Goal: Check status: Check status

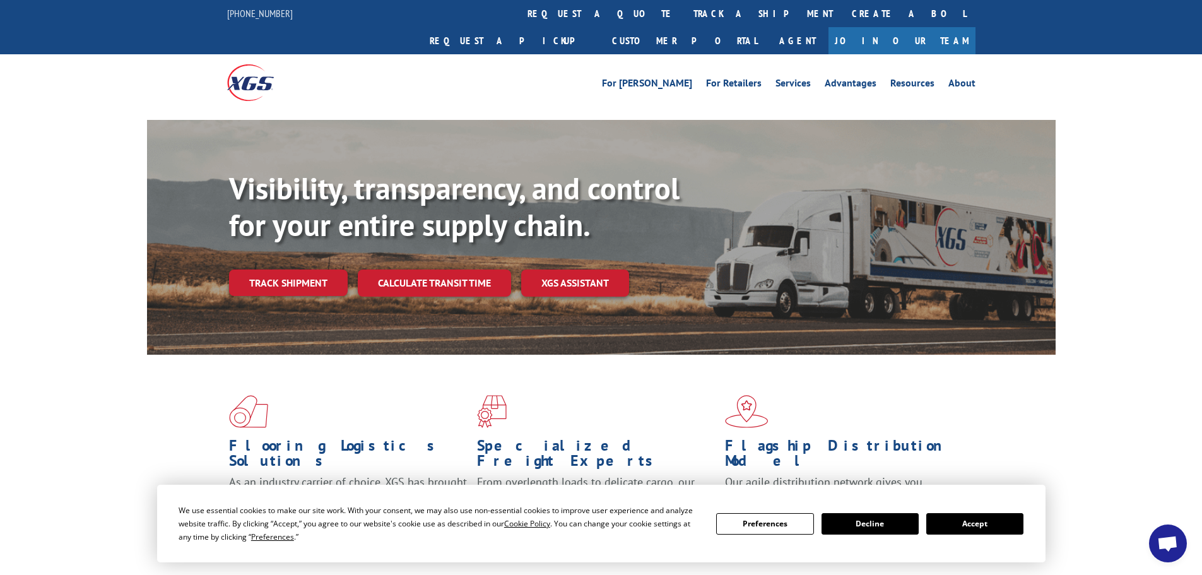
click at [684, 12] on link "track a shipment" at bounding box center [763, 13] width 158 height 27
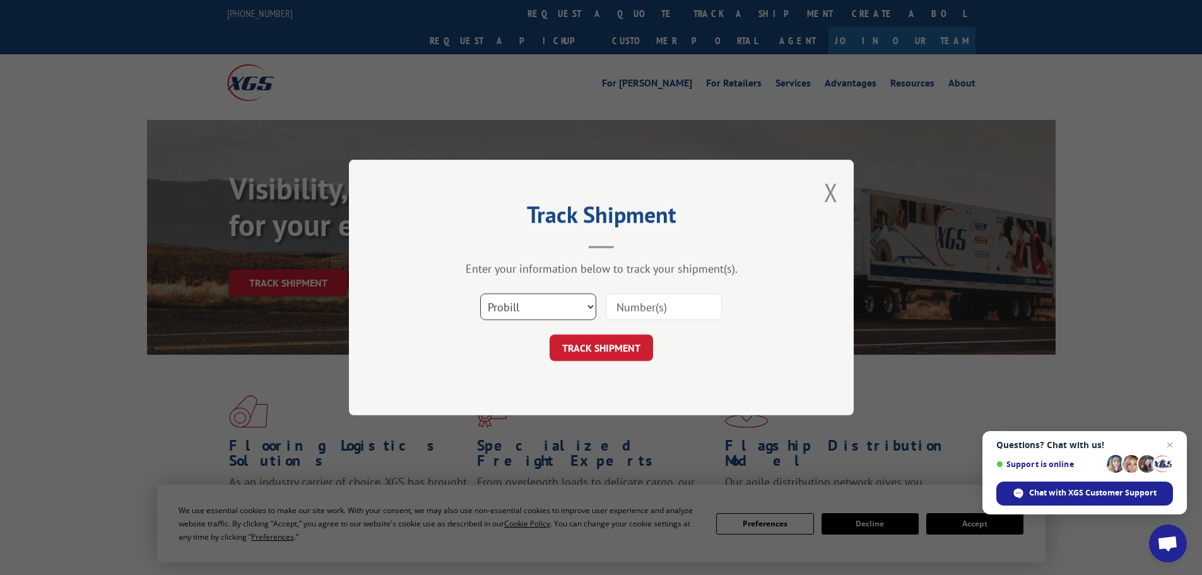
click at [512, 300] on select "Select category... Probill BOL PO" at bounding box center [538, 306] width 116 height 27
select select "po"
click at [480, 293] on select "Select category... Probill BOL PO" at bounding box center [538, 306] width 116 height 27
click at [626, 306] on input at bounding box center [664, 306] width 116 height 27
paste input "12537562"
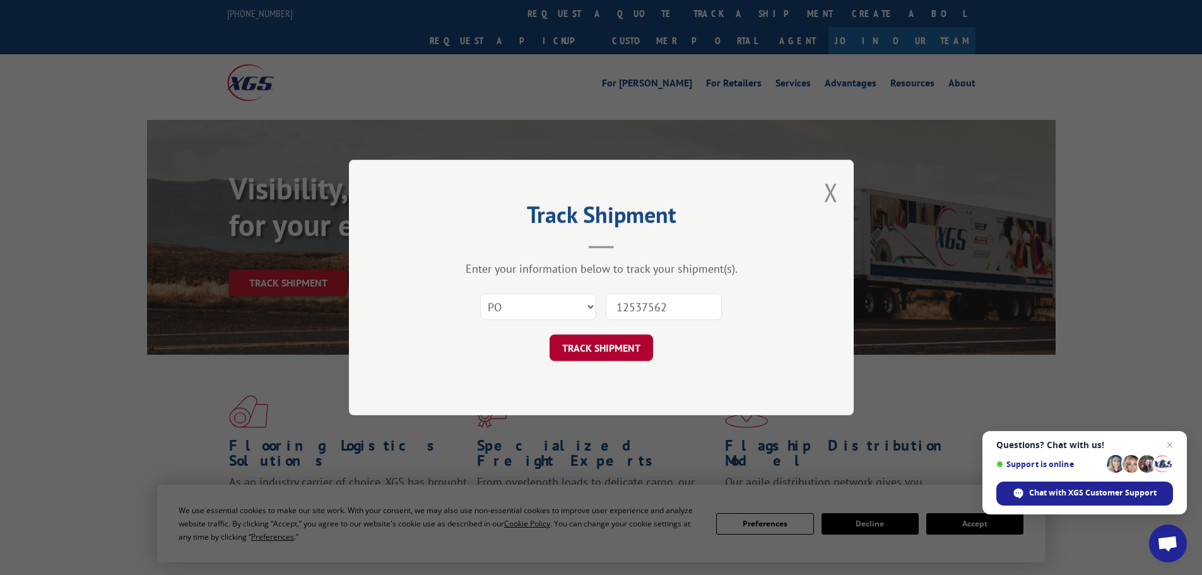
type input "12537562"
click at [639, 354] on button "TRACK SHIPMENT" at bounding box center [602, 348] width 104 height 27
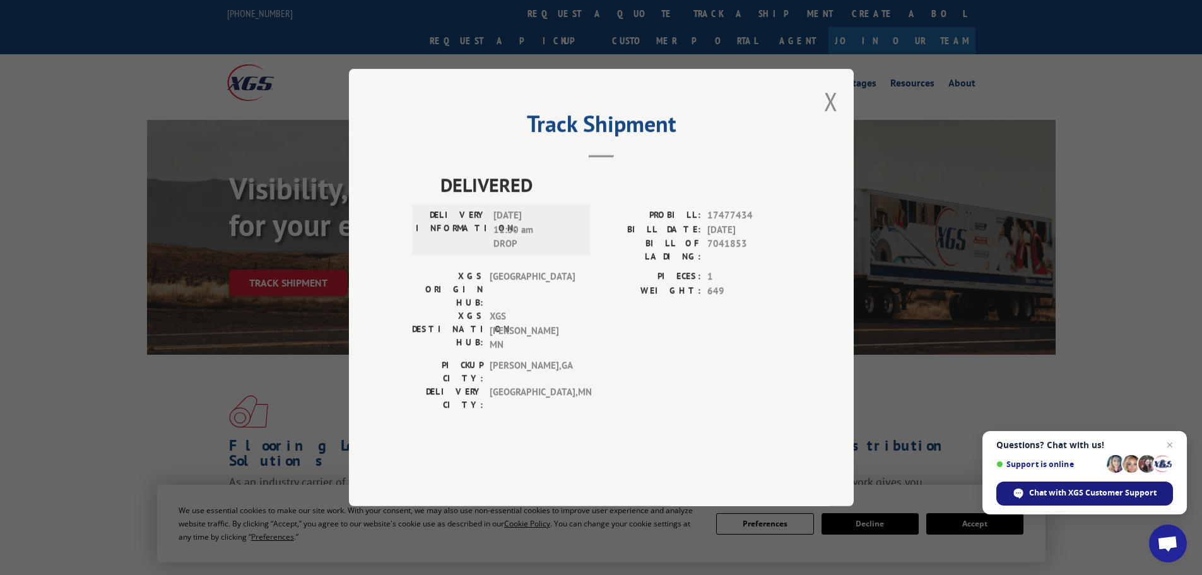
click at [1023, 485] on div "Chat with XGS Customer Support" at bounding box center [1085, 494] width 177 height 24
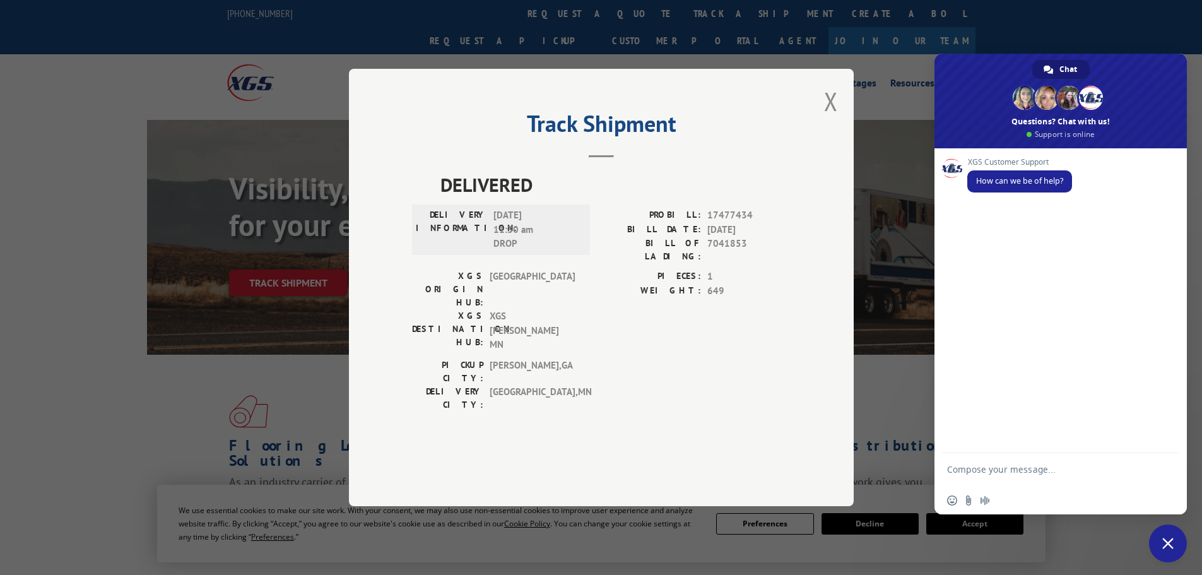
click at [702, 263] on div "BILL OF LADING: 7041853" at bounding box center [695, 250] width 189 height 27
click at [718, 263] on span "7041853" at bounding box center [749, 250] width 83 height 27
click at [832, 118] on button "Close modal" at bounding box center [831, 101] width 14 height 33
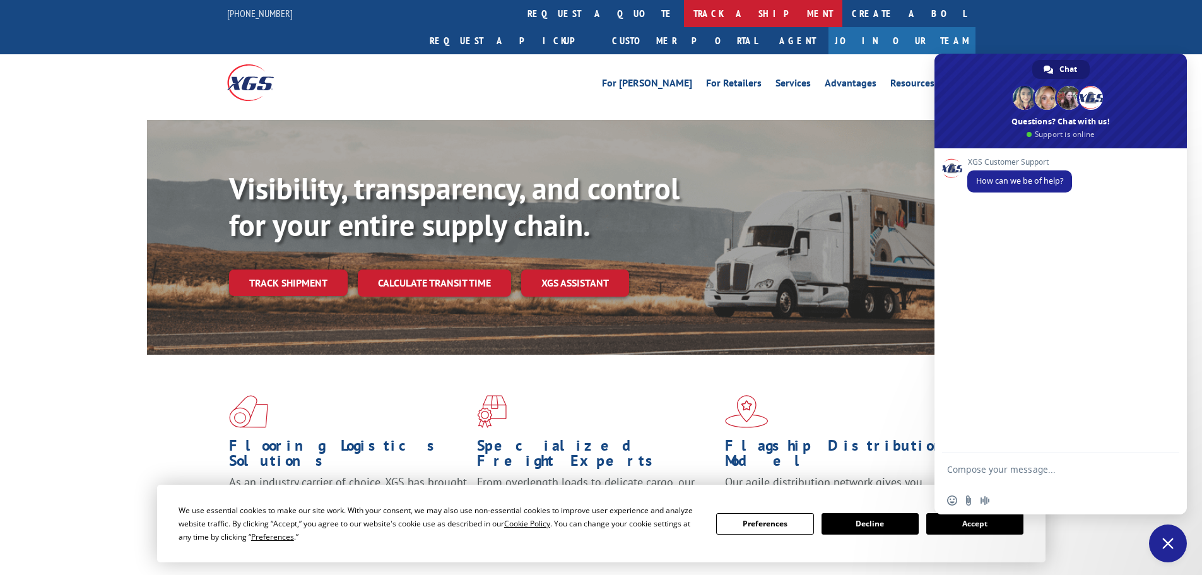
click at [684, 13] on link "track a shipment" at bounding box center [763, 13] width 158 height 27
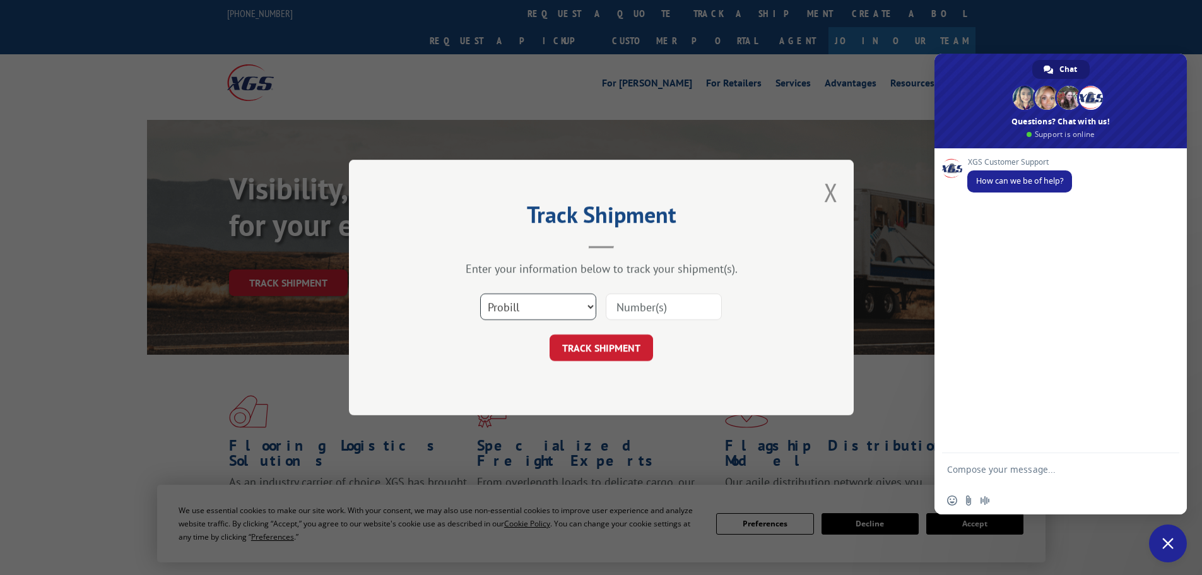
click at [522, 299] on select "Select category... Probill BOL PO" at bounding box center [538, 306] width 116 height 27
select select "po"
click at [480, 293] on select "Select category... Probill BOL PO" at bounding box center [538, 306] width 116 height 27
click at [645, 302] on input at bounding box center [664, 306] width 116 height 27
paste input "12537554"
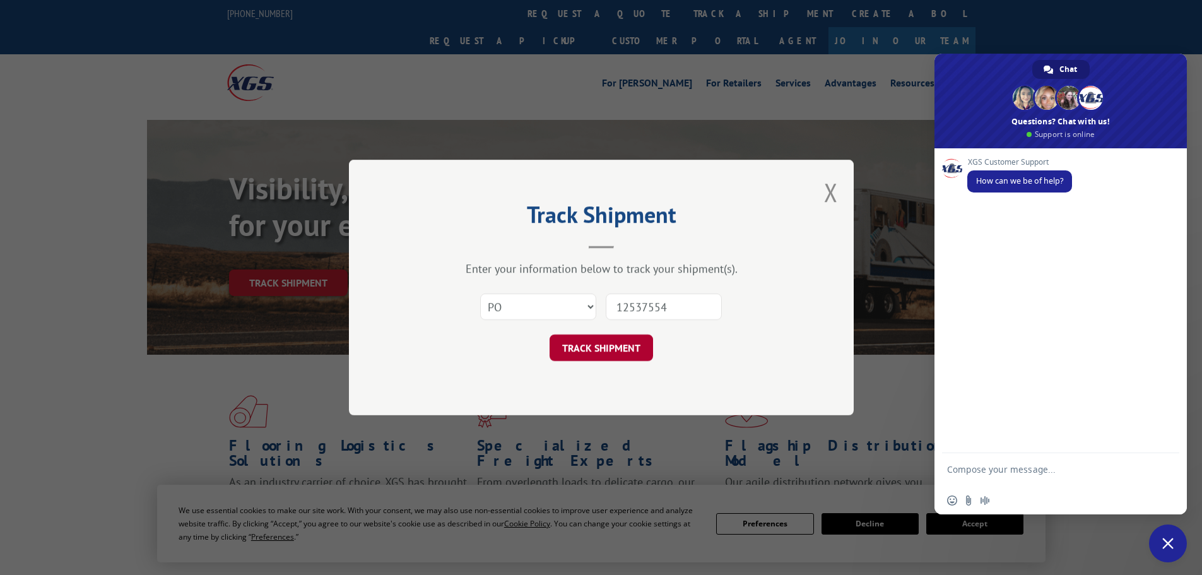
type input "12537554"
click at [600, 345] on button "TRACK SHIPMENT" at bounding box center [602, 348] width 104 height 27
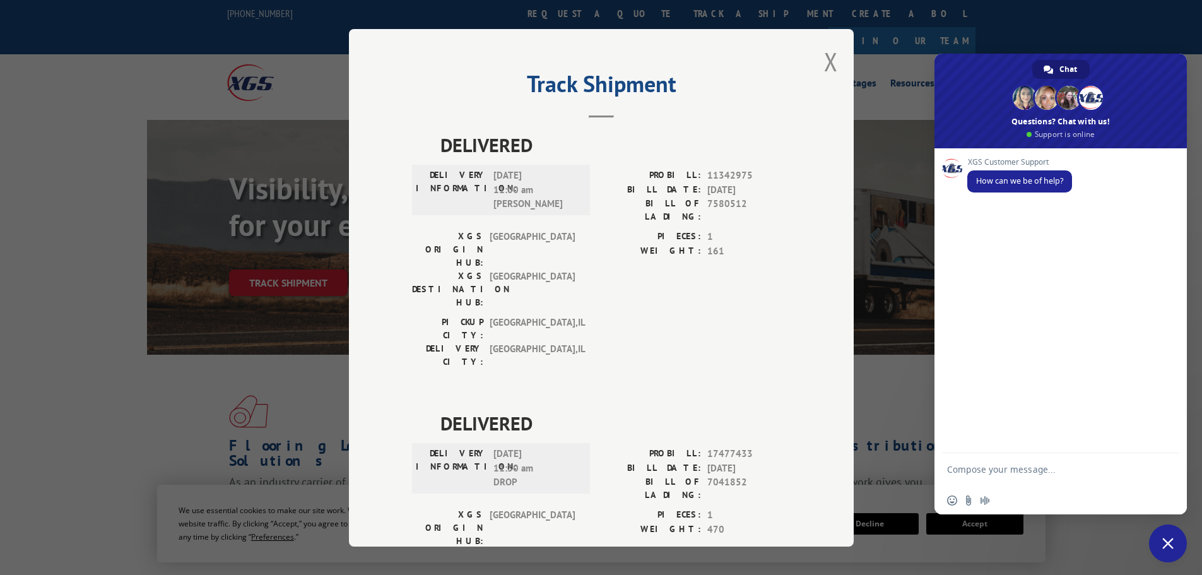
click at [1166, 543] on span "Close chat" at bounding box center [1168, 543] width 11 height 11
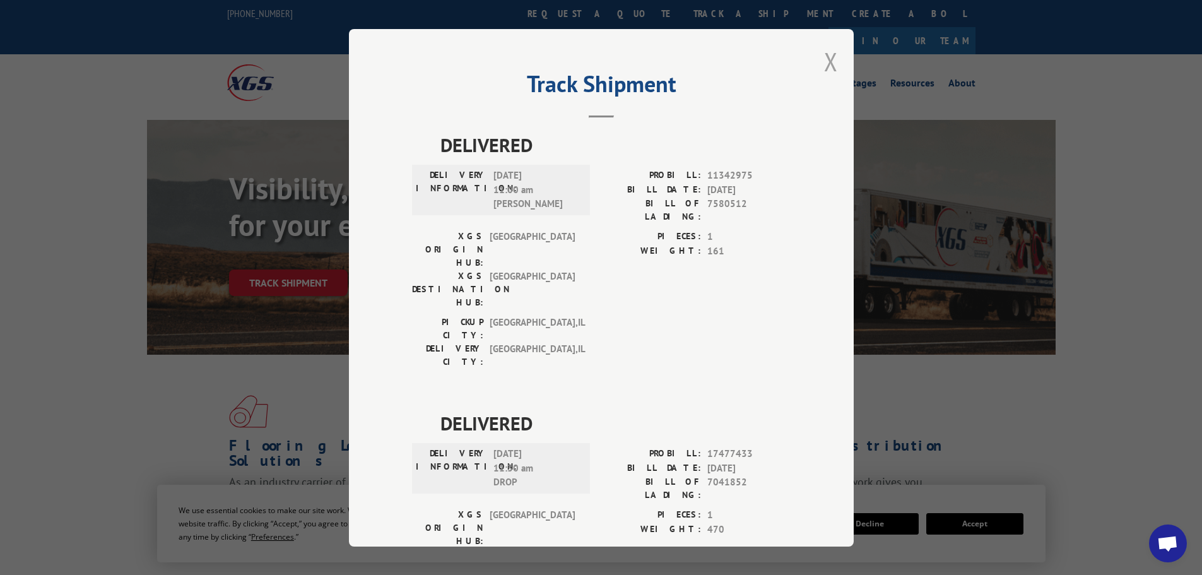
click at [826, 56] on button "Close modal" at bounding box center [831, 61] width 14 height 33
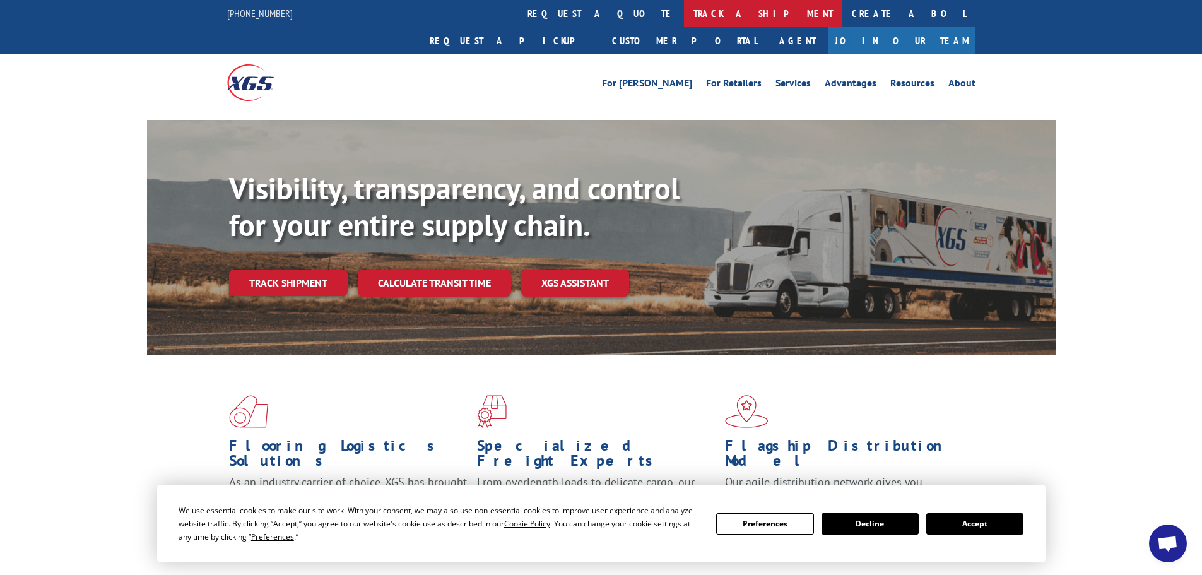
click at [684, 17] on link "track a shipment" at bounding box center [763, 13] width 158 height 27
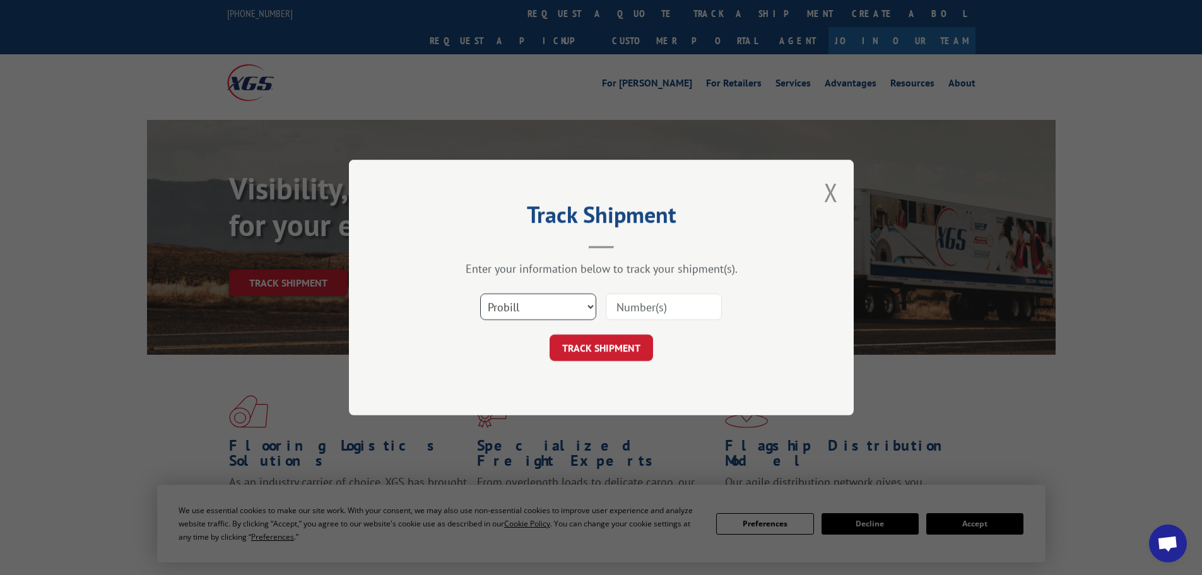
click at [524, 298] on select "Select category... Probill BOL PO" at bounding box center [538, 306] width 116 height 27
select select "po"
click at [480, 293] on select "Select category... Probill BOL PO" at bounding box center [538, 306] width 116 height 27
click at [647, 302] on input at bounding box center [664, 306] width 116 height 27
paste input "12537581"
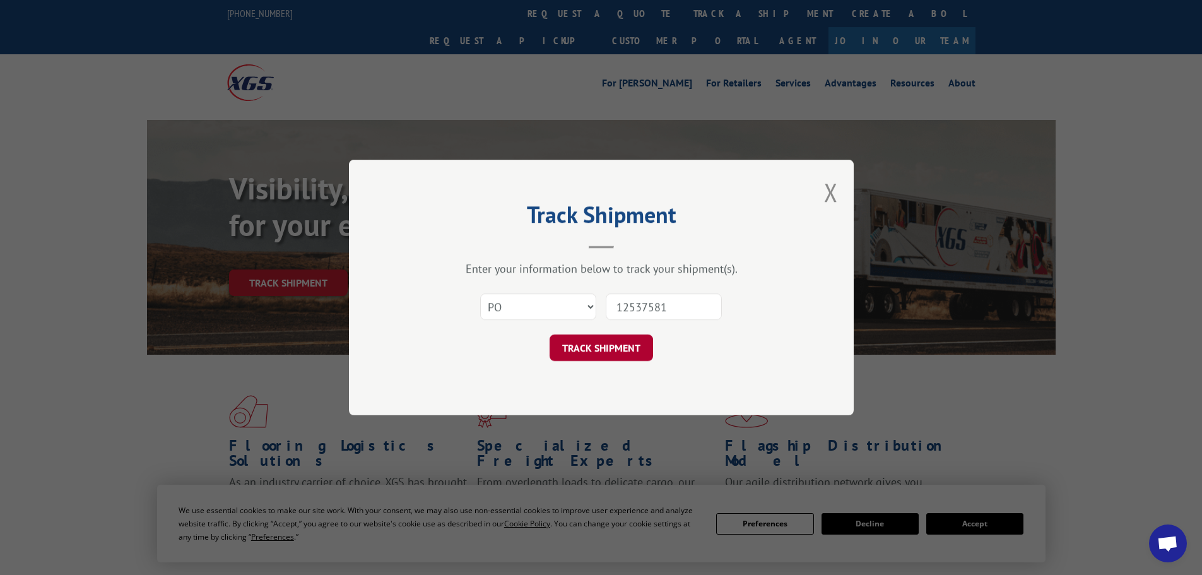
type input "12537581"
click at [617, 350] on button "TRACK SHIPMENT" at bounding box center [602, 348] width 104 height 27
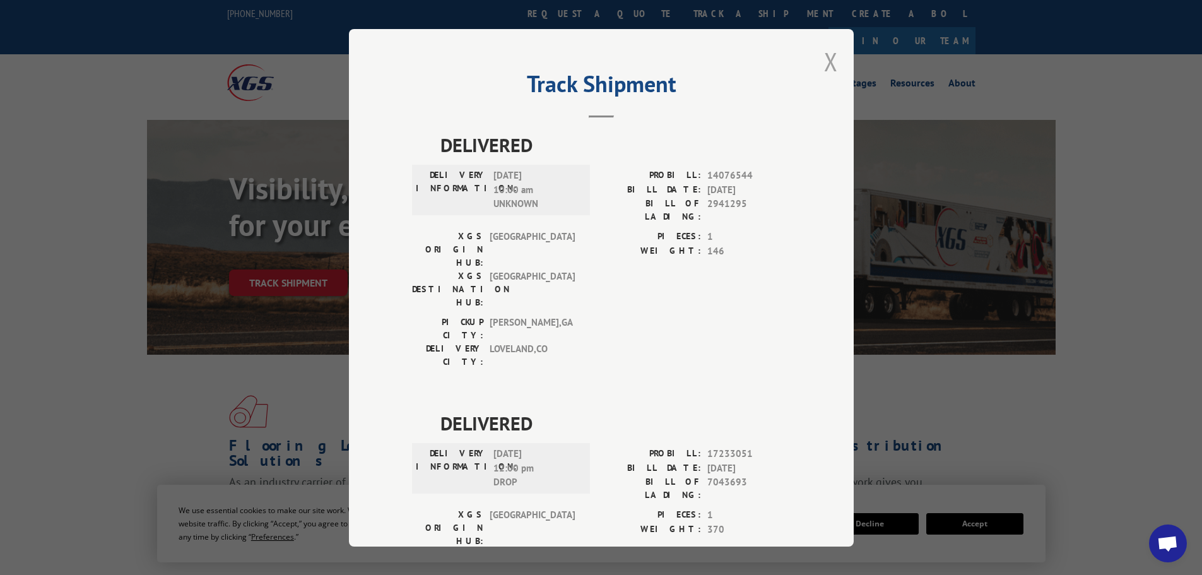
click at [828, 61] on button "Close modal" at bounding box center [831, 61] width 14 height 33
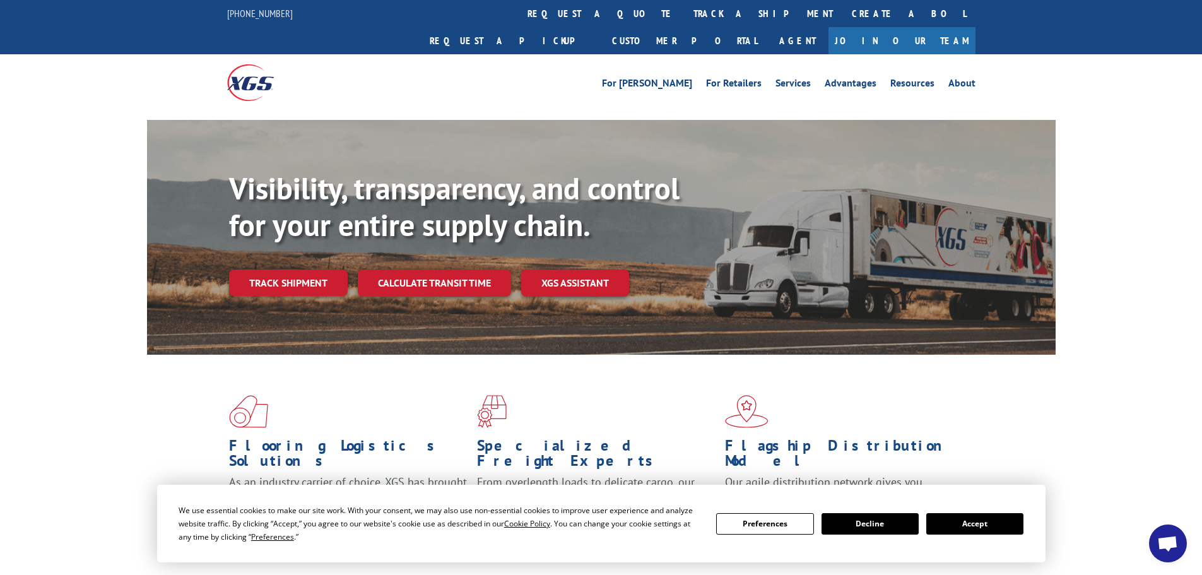
click at [684, 8] on link "track a shipment" at bounding box center [763, 13] width 158 height 27
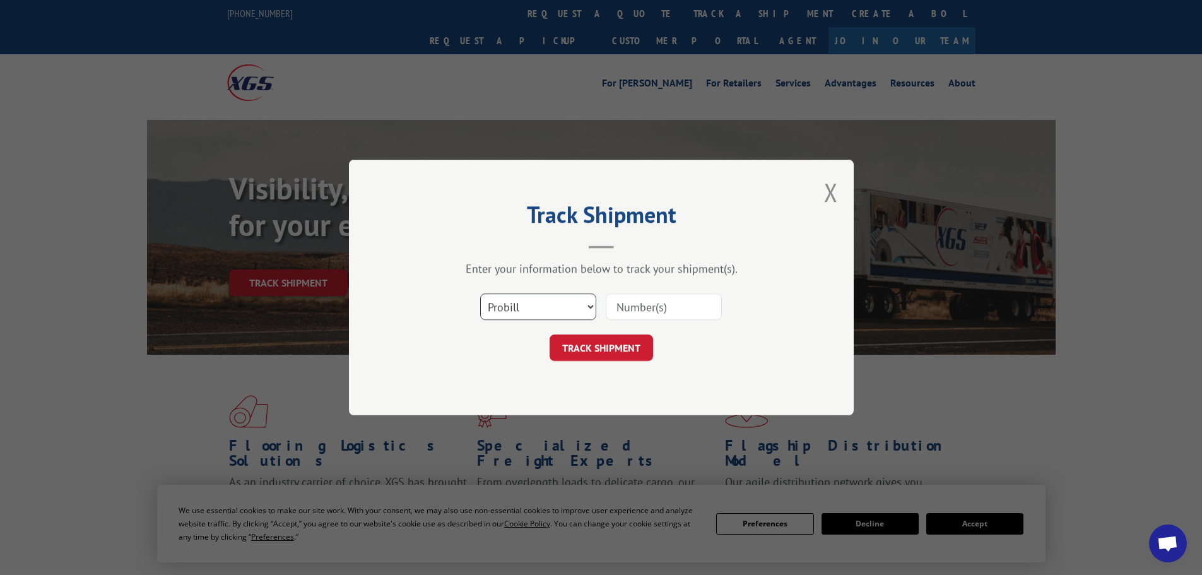
click at [540, 307] on select "Select category... Probill BOL PO" at bounding box center [538, 306] width 116 height 27
select select "po"
click at [480, 293] on select "Select category... Probill BOL PO" at bounding box center [538, 306] width 116 height 27
click at [667, 311] on input at bounding box center [664, 306] width 116 height 27
click at [666, 309] on input at bounding box center [664, 306] width 116 height 27
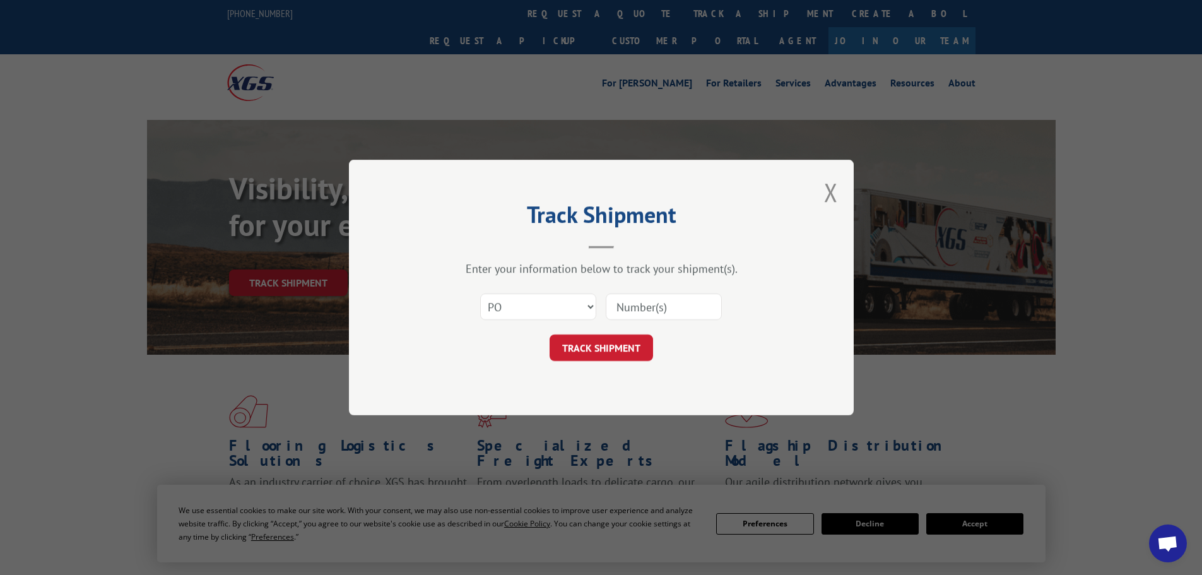
paste input "12537615"
type input "12537615"
click at [641, 338] on button "TRACK SHIPMENT" at bounding box center [602, 348] width 104 height 27
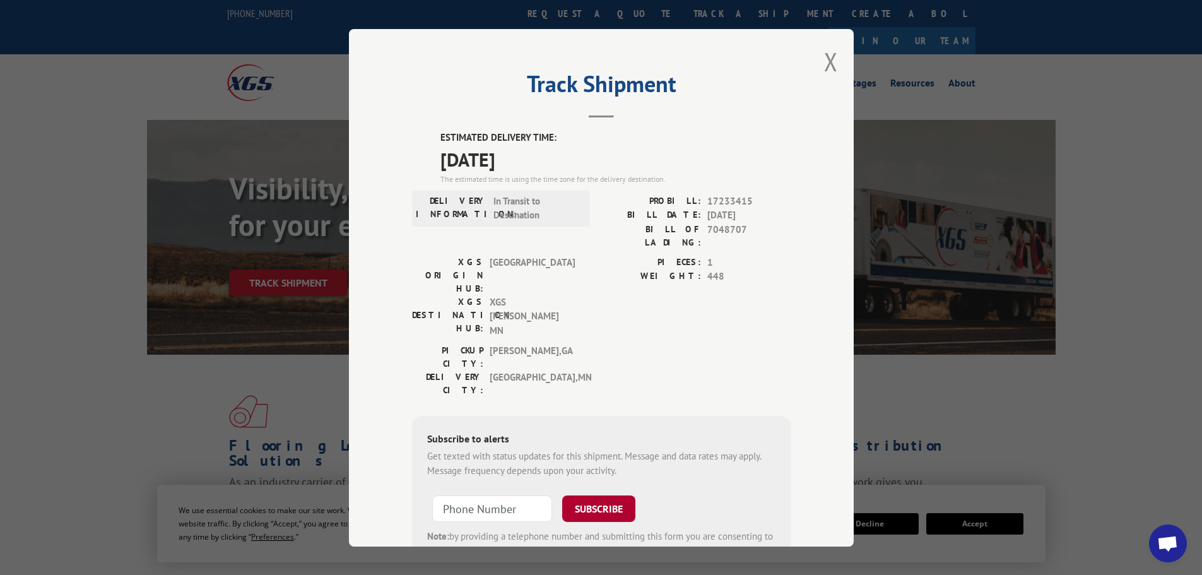
click at [602, 495] on button "SUBSCRIBE" at bounding box center [598, 508] width 73 height 27
click at [827, 60] on button "Close modal" at bounding box center [831, 61] width 14 height 33
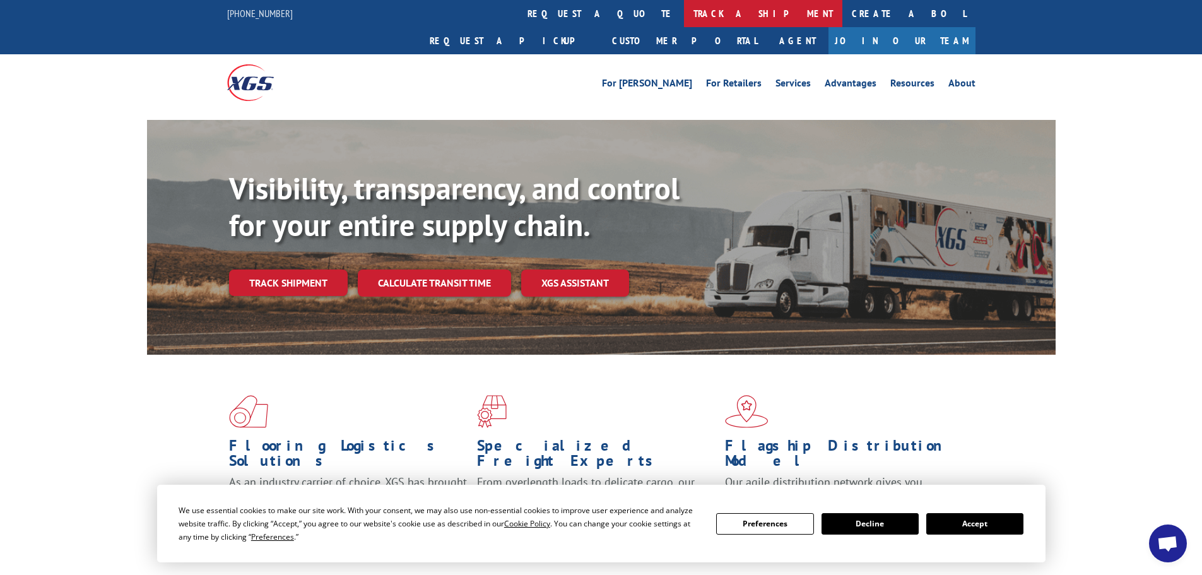
click at [684, 13] on link "track a shipment" at bounding box center [763, 13] width 158 height 27
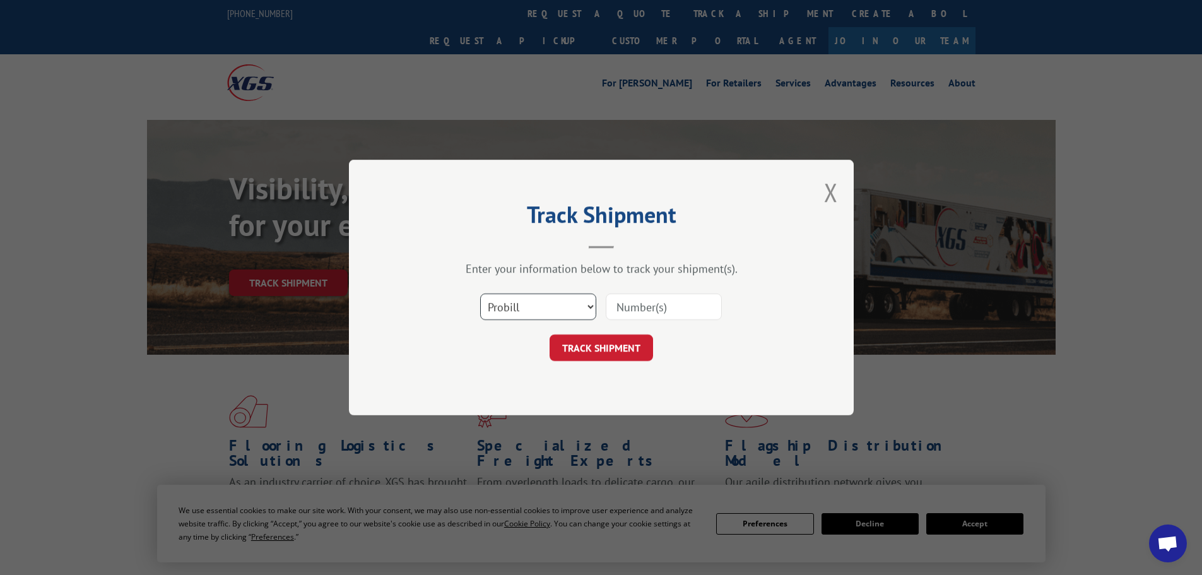
click at [572, 304] on select "Select category... Probill BOL PO" at bounding box center [538, 306] width 116 height 27
select select "po"
click at [480, 293] on select "Select category... Probill BOL PO" at bounding box center [538, 306] width 116 height 27
click at [654, 302] on input at bounding box center [664, 306] width 116 height 27
click at [623, 343] on button "TRACK SHIPMENT" at bounding box center [602, 348] width 104 height 27
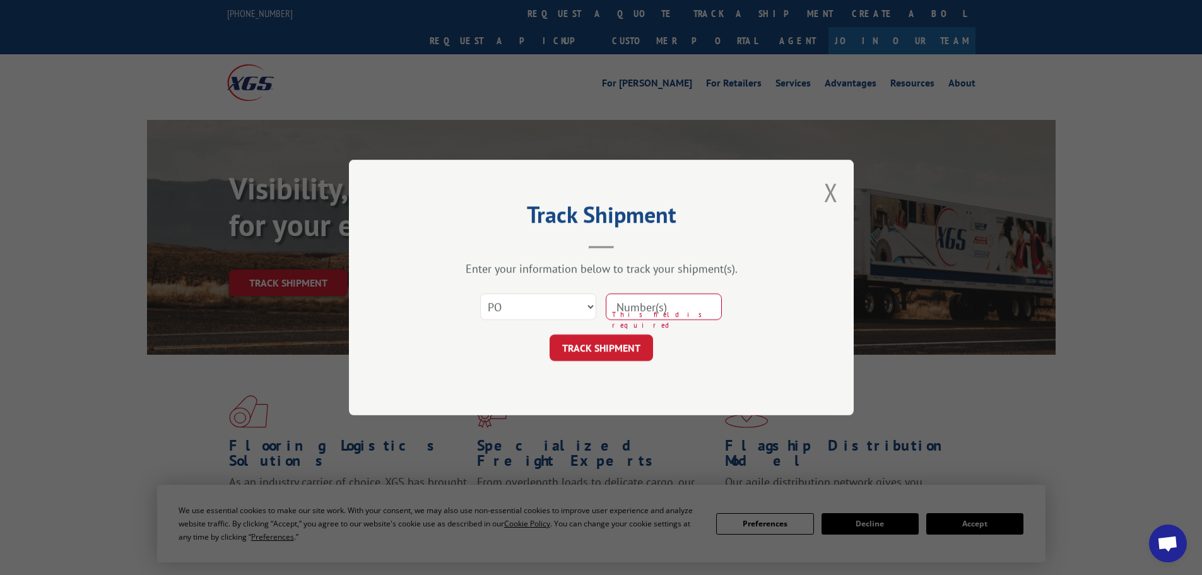
click at [635, 304] on input at bounding box center [664, 306] width 116 height 27
paste input "12537571"
type input "12537571"
click at [608, 356] on button "TRACK SHIPMENT" at bounding box center [602, 348] width 104 height 27
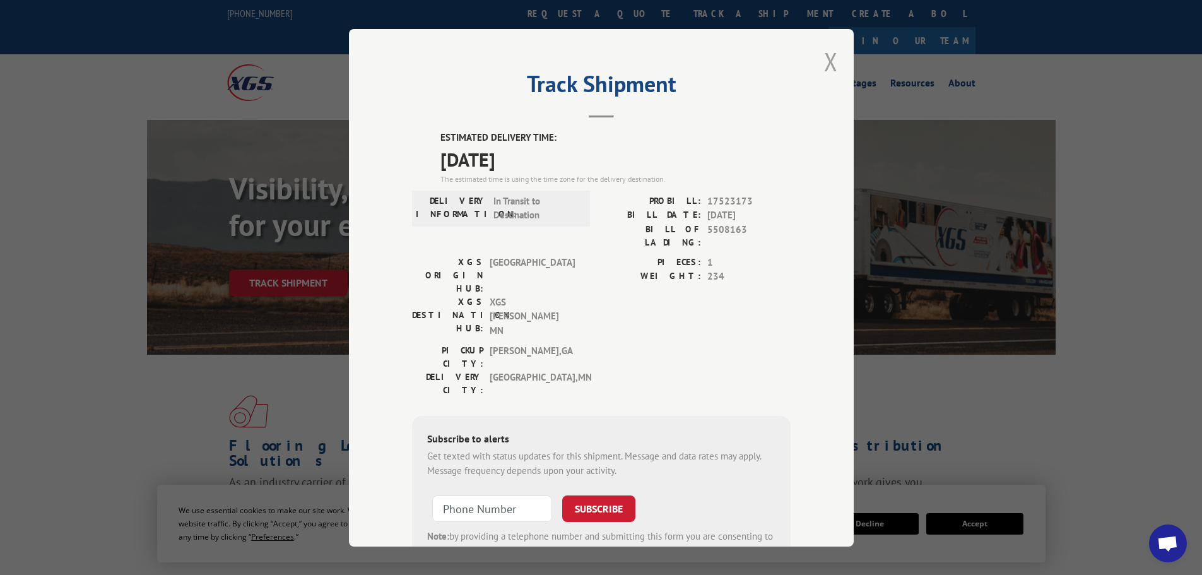
click at [825, 57] on button "Close modal" at bounding box center [831, 61] width 14 height 33
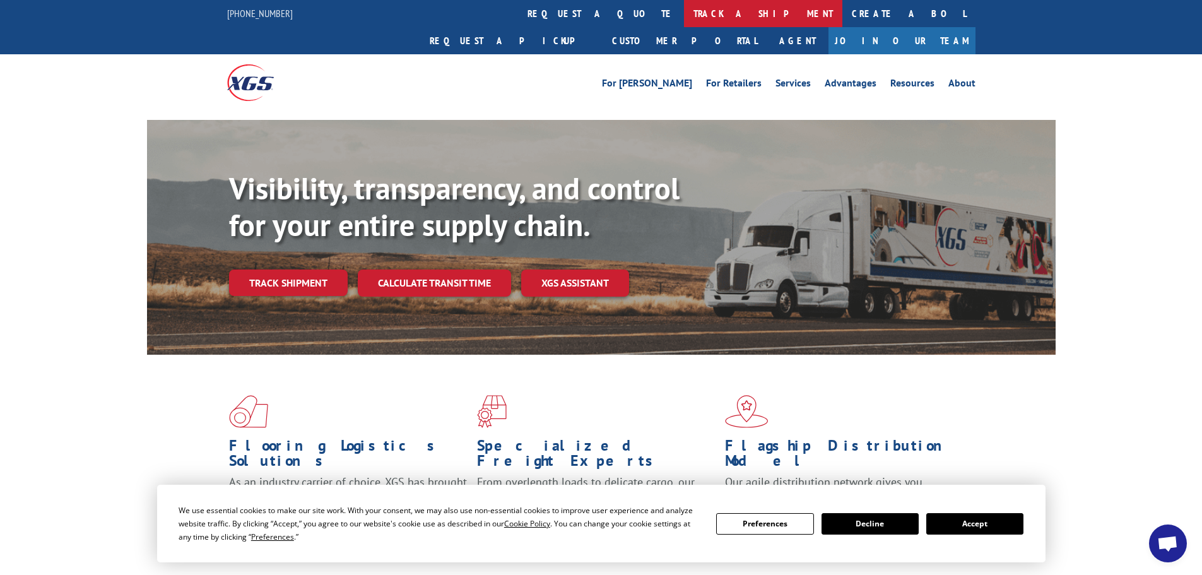
click at [684, 11] on link "track a shipment" at bounding box center [763, 13] width 158 height 27
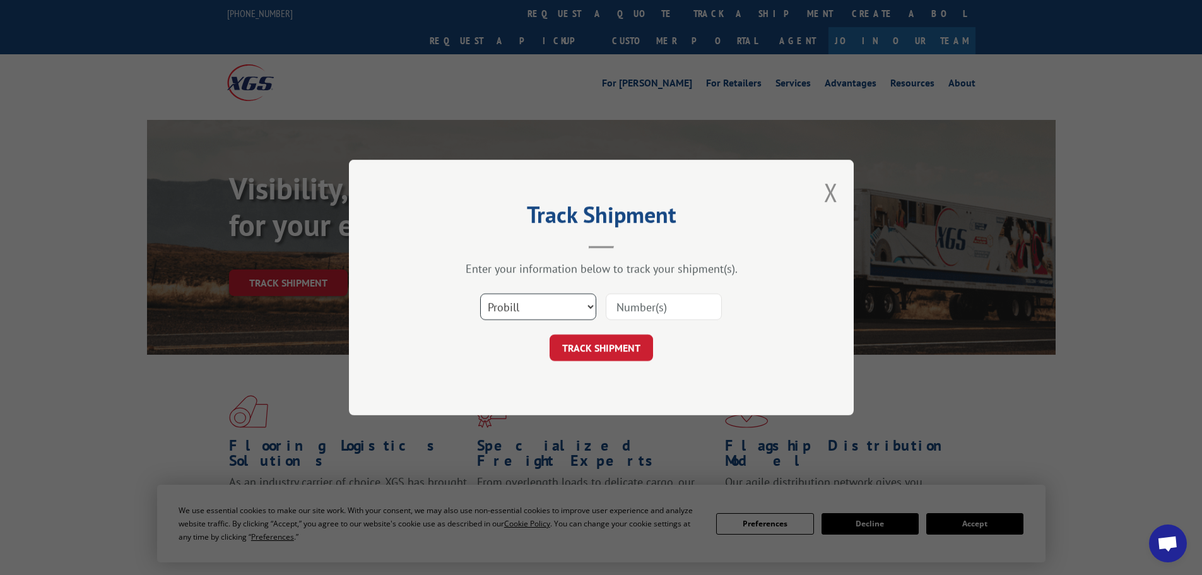
click at [527, 312] on select "Select category... Probill BOL PO" at bounding box center [538, 306] width 116 height 27
select select "po"
click at [480, 293] on select "Select category... Probill BOL PO" at bounding box center [538, 306] width 116 height 27
click at [643, 308] on input at bounding box center [664, 306] width 116 height 27
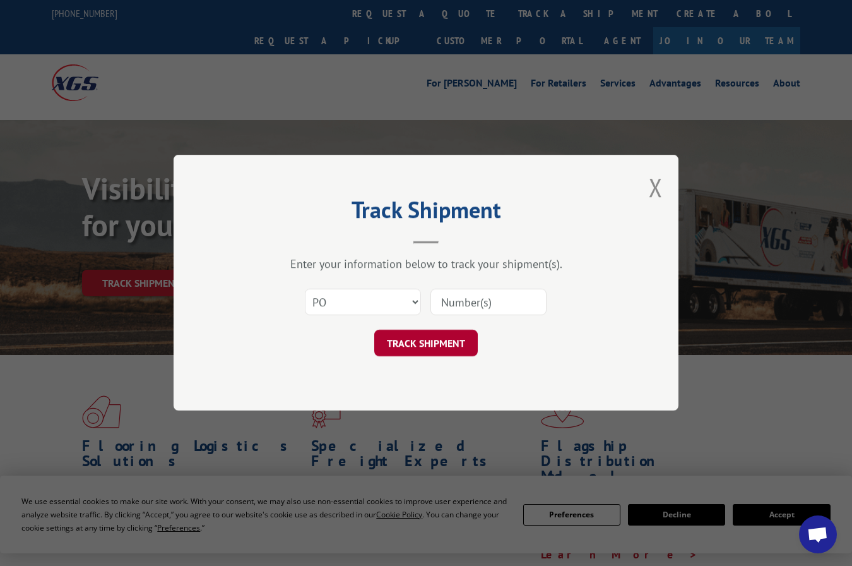
click at [429, 346] on button "TRACK SHIPMENT" at bounding box center [426, 343] width 104 height 27
click at [430, 347] on button "TRACK SHIPMENT" at bounding box center [426, 343] width 104 height 27
click at [657, 190] on button "Close modal" at bounding box center [656, 186] width 14 height 33
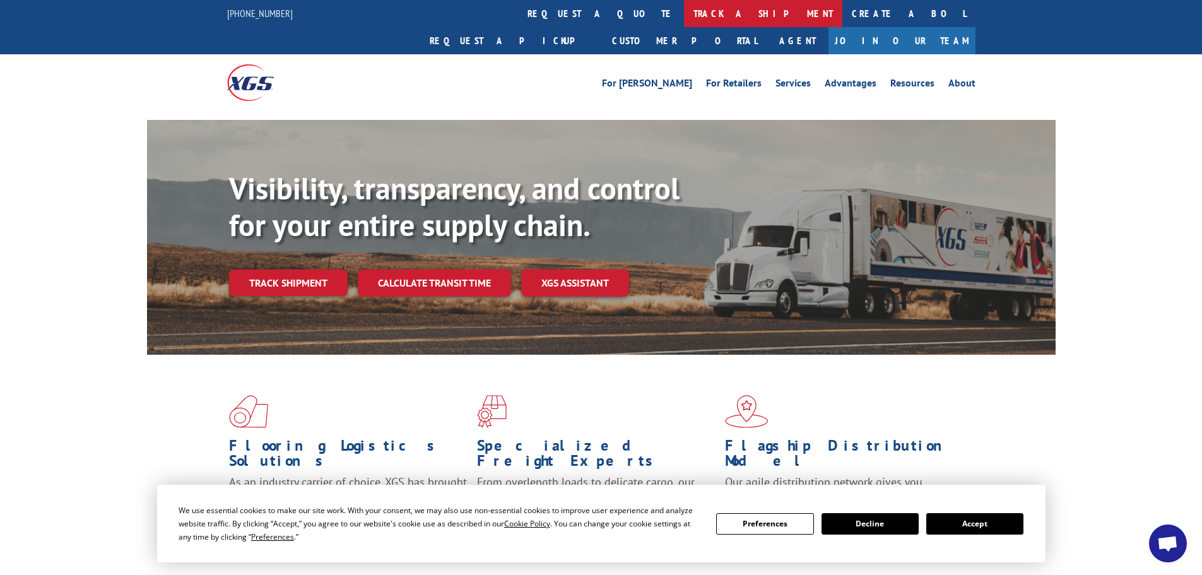
click at [684, 11] on link "track a shipment" at bounding box center [763, 13] width 158 height 27
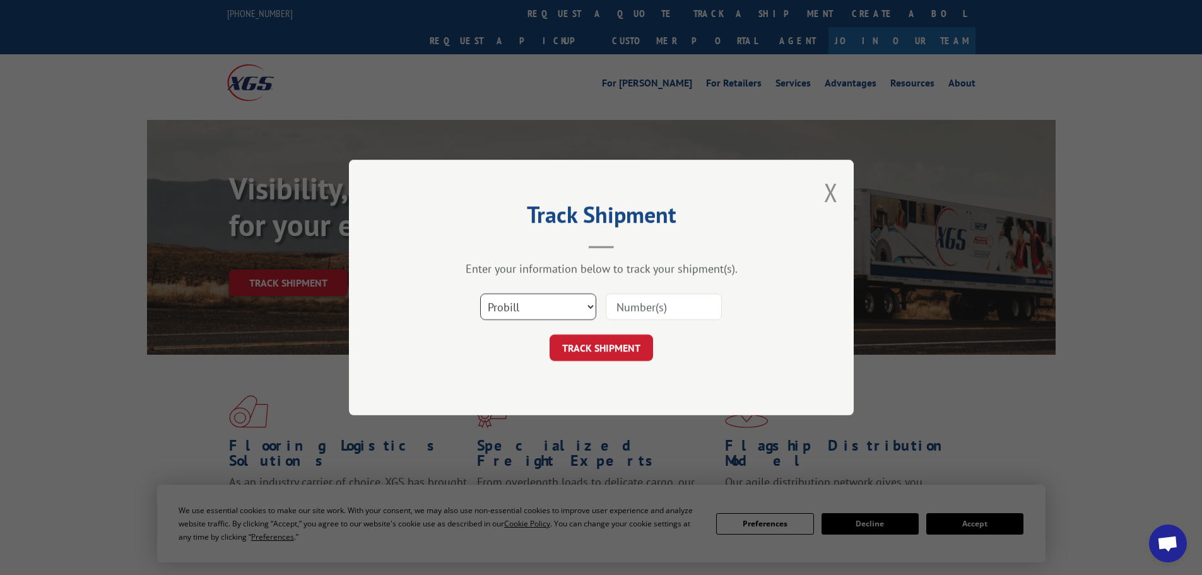
click at [587, 302] on select "Select category... Probill BOL PO" at bounding box center [538, 306] width 116 height 27
select select "po"
click at [480, 293] on select "Select category... Probill BOL PO" at bounding box center [538, 306] width 116 height 27
click at [686, 307] on input at bounding box center [664, 306] width 116 height 27
paste input "12537636"
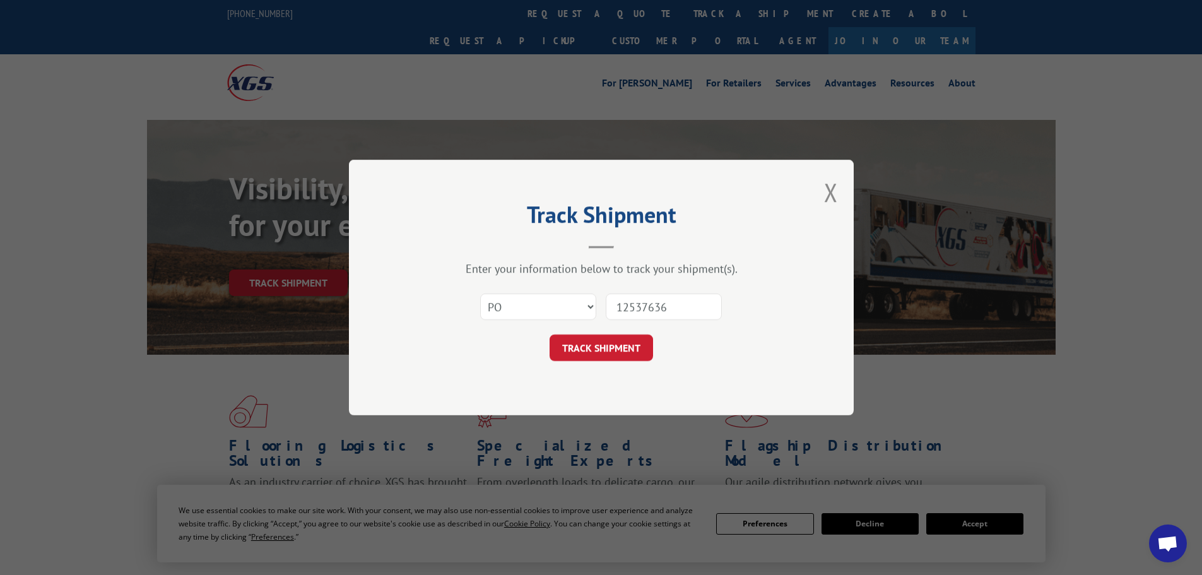
type input "12537636"
click at [615, 348] on button "TRACK SHIPMENT" at bounding box center [602, 348] width 104 height 27
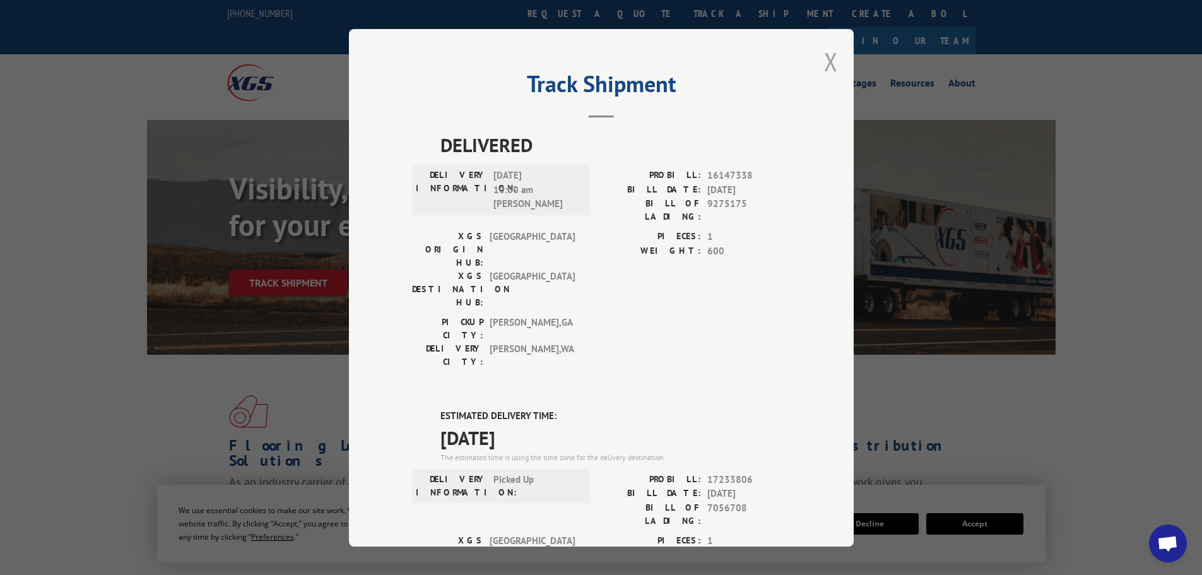
click at [832, 64] on button "Close modal" at bounding box center [831, 61] width 14 height 33
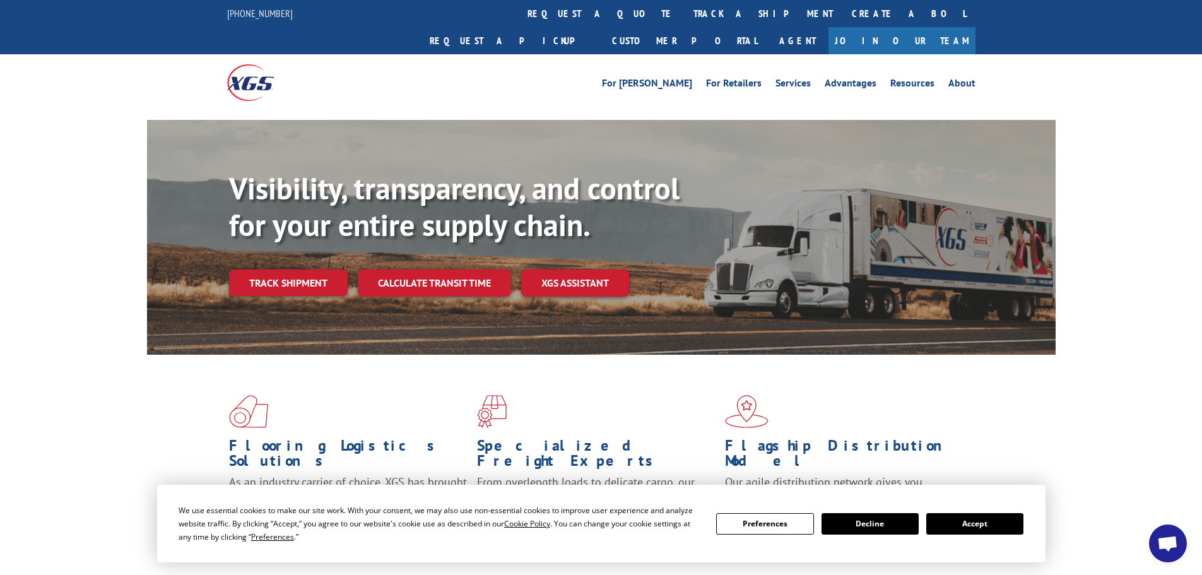
click at [684, 11] on link "track a shipment" at bounding box center [763, 13] width 158 height 27
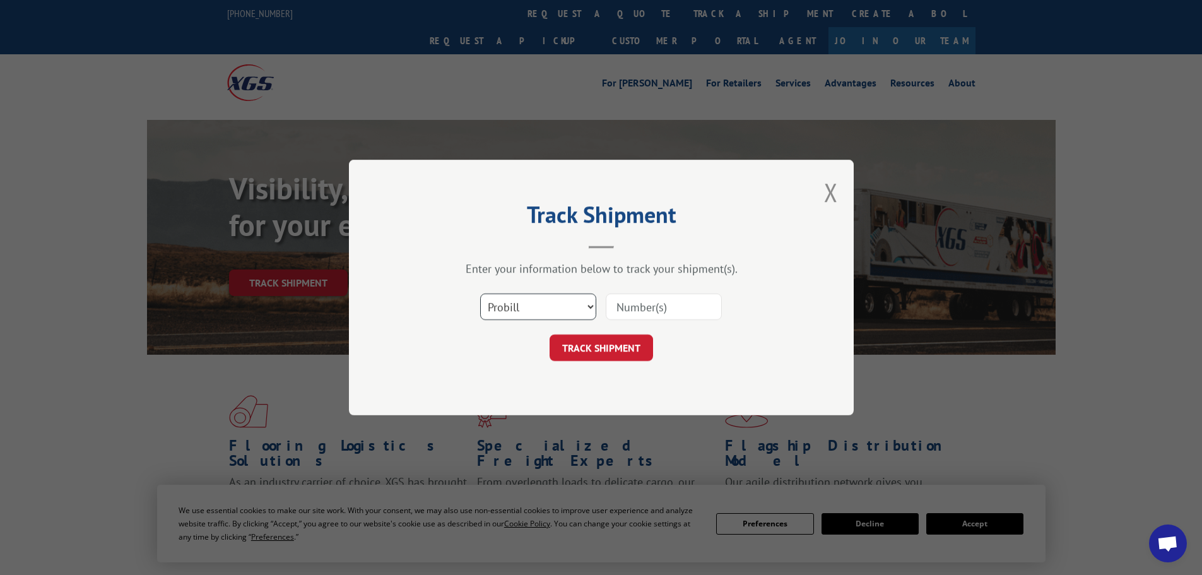
click at [535, 311] on select "Select category... Probill BOL PO" at bounding box center [538, 306] width 116 height 27
select select "po"
click at [480, 293] on select "Select category... Probill BOL PO" at bounding box center [538, 306] width 116 height 27
click at [637, 309] on input at bounding box center [664, 306] width 116 height 27
paste input "12537636"
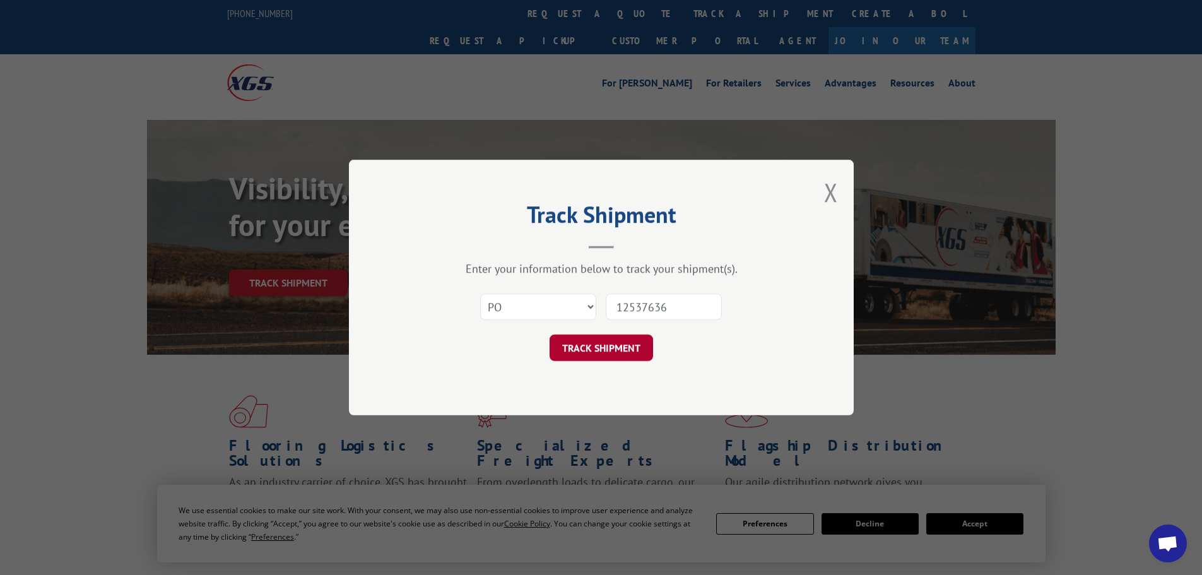
type input "12537636"
click at [613, 352] on button "TRACK SHIPMENT" at bounding box center [602, 348] width 104 height 27
